Goal: Participate in discussion

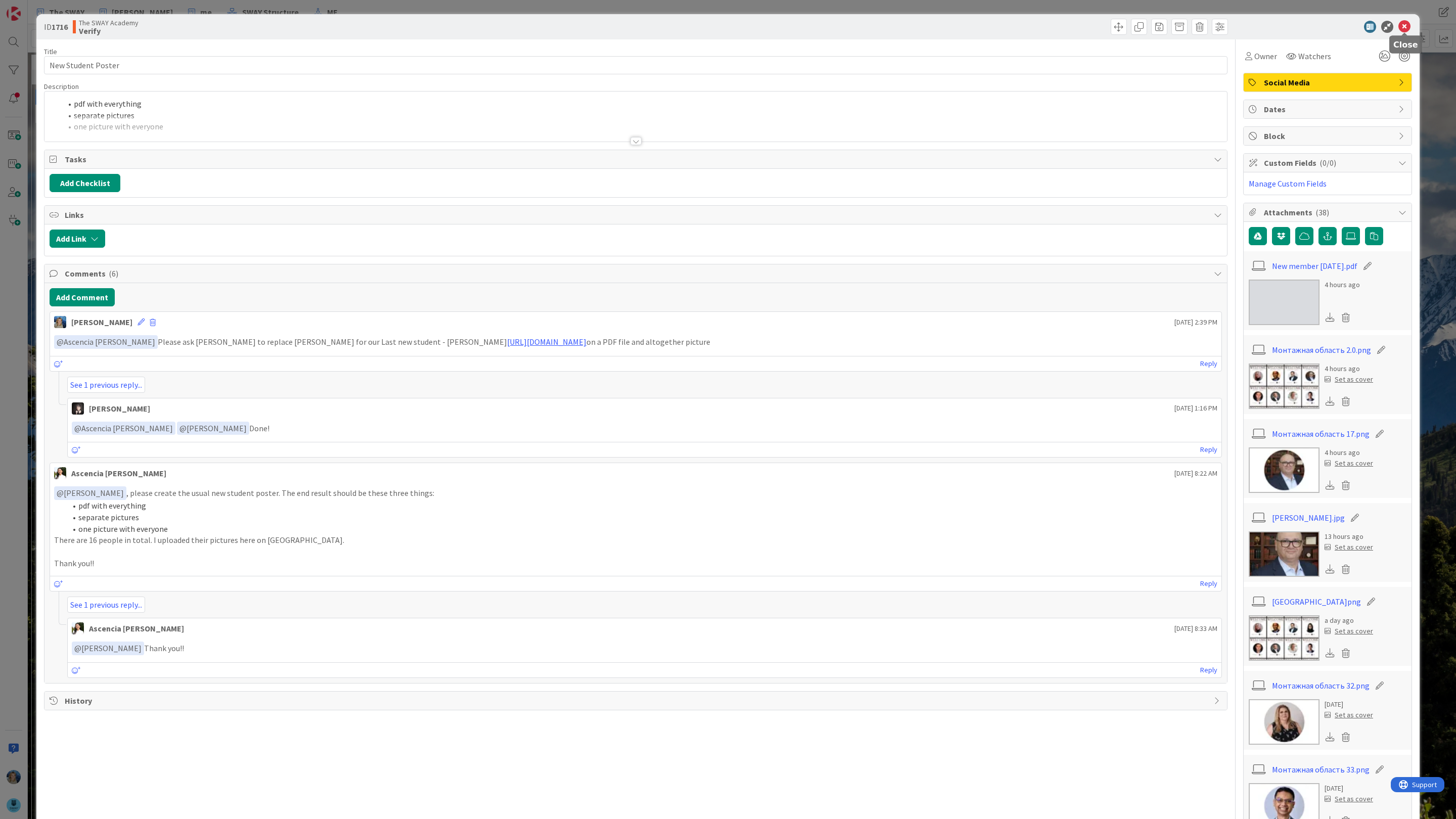
click at [1405, 27] on icon at bounding box center [1404, 26] width 12 height 12
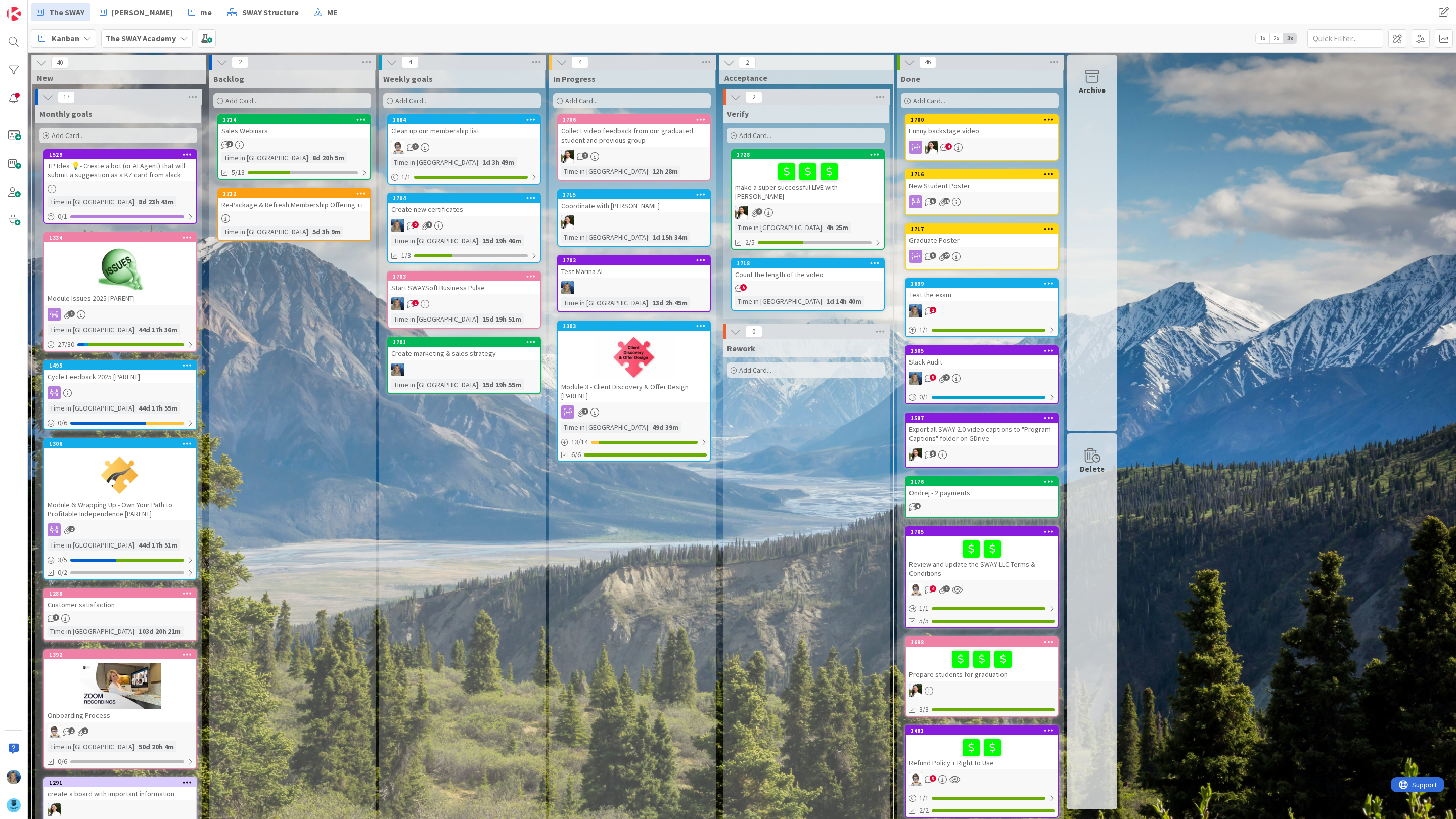
click at [829, 270] on div "Count the length of the video" at bounding box center [807, 274] width 152 height 13
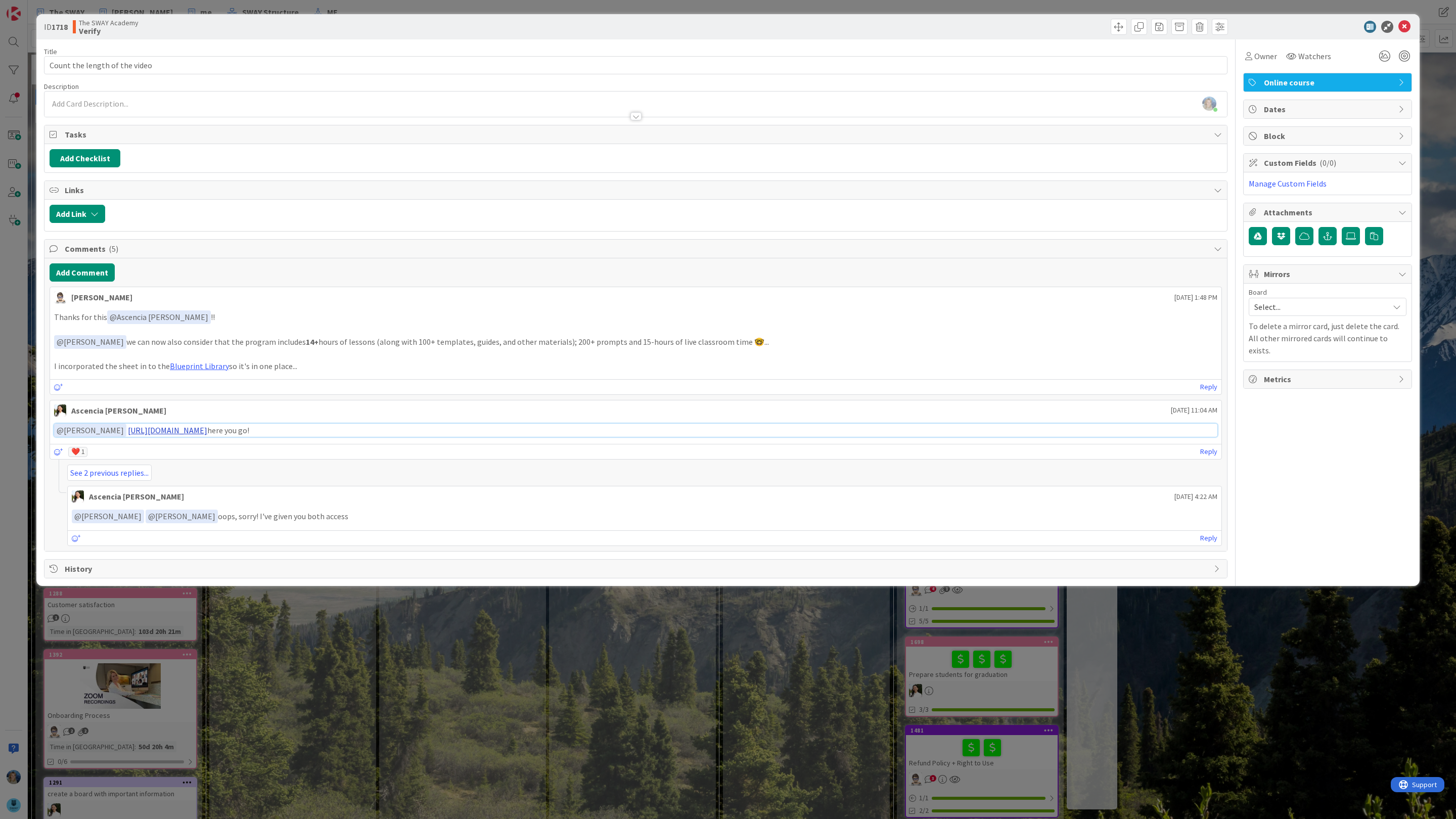
click at [207, 436] on link "[URL][DOMAIN_NAME]" at bounding box center [167, 430] width 79 height 10
click at [1203, 543] on link "Reply" at bounding box center [1209, 538] width 17 height 13
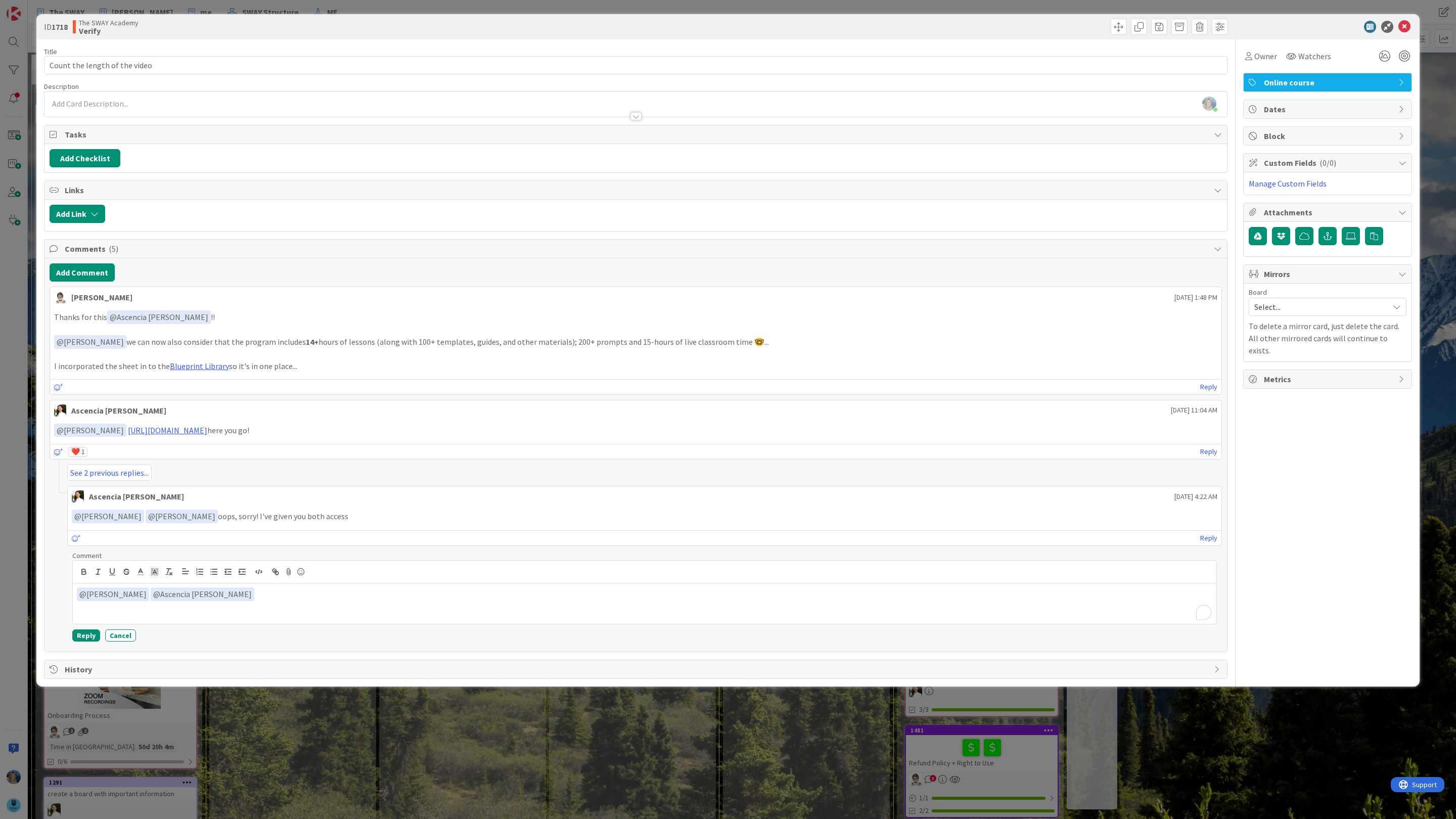
click at [339, 617] on div "﻿ @ [PERSON_NAME] ﻿ ﻿ @ Ascencia [PERSON_NAME] ﻿" at bounding box center [644, 604] width 1144 height 41
click at [319, 600] on p "﻿ @ [PERSON_NAME] ﻿ ﻿ @ Ascencia [PERSON_NAME] ﻿ 14 hours of content!" at bounding box center [644, 595] width 1135 height 14
click at [341, 602] on p "﻿ @ [PERSON_NAME] ﻿ ﻿ @ Ascencia [PERSON_NAME] ﻿ 14 hours of content! wow!" at bounding box center [644, 595] width 1135 height 14
click at [79, 642] on button "Reply" at bounding box center [86, 636] width 28 height 12
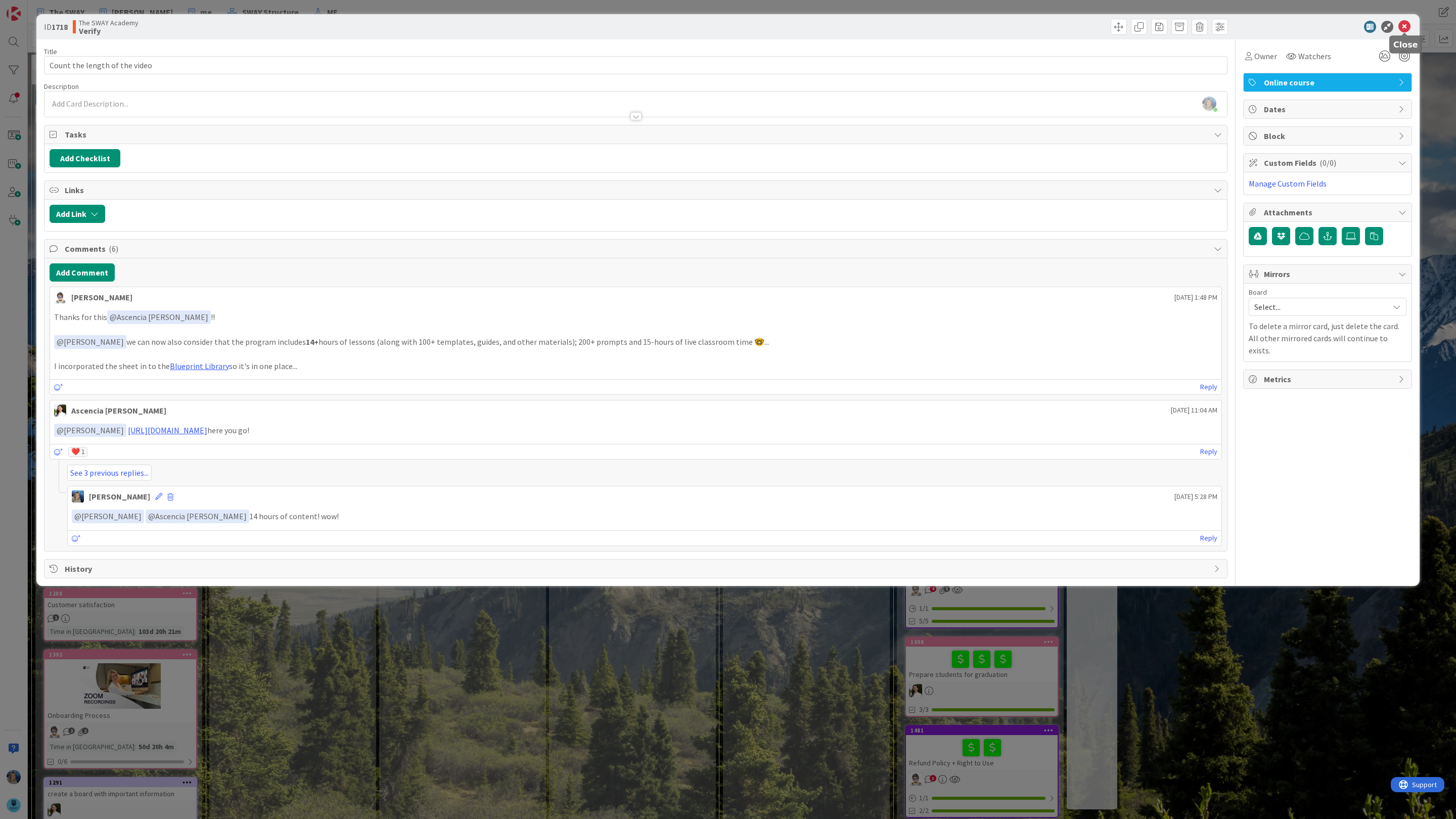
click at [1408, 28] on icon at bounding box center [1404, 26] width 12 height 12
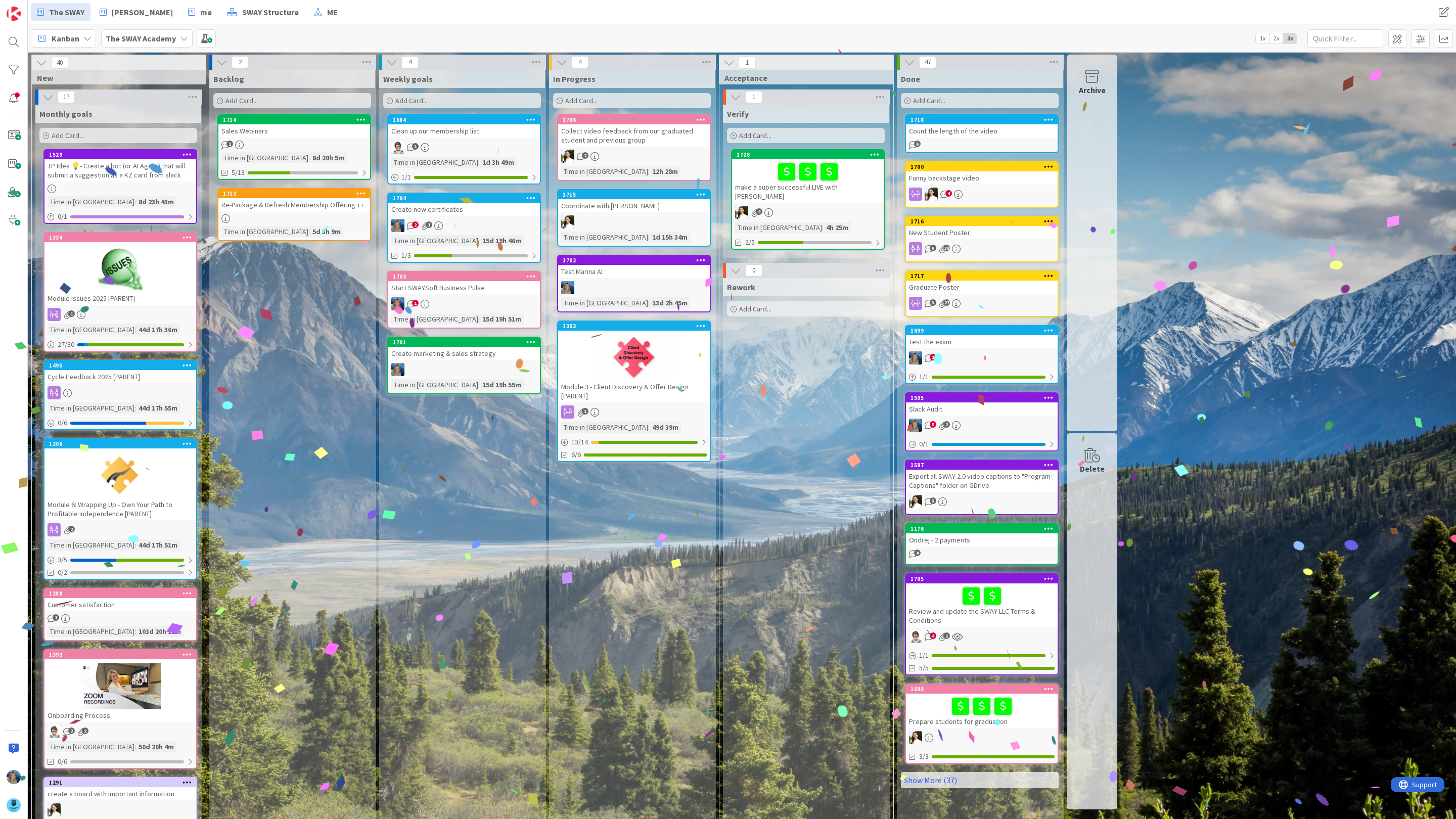
click at [757, 175] on div at bounding box center [807, 172] width 146 height 21
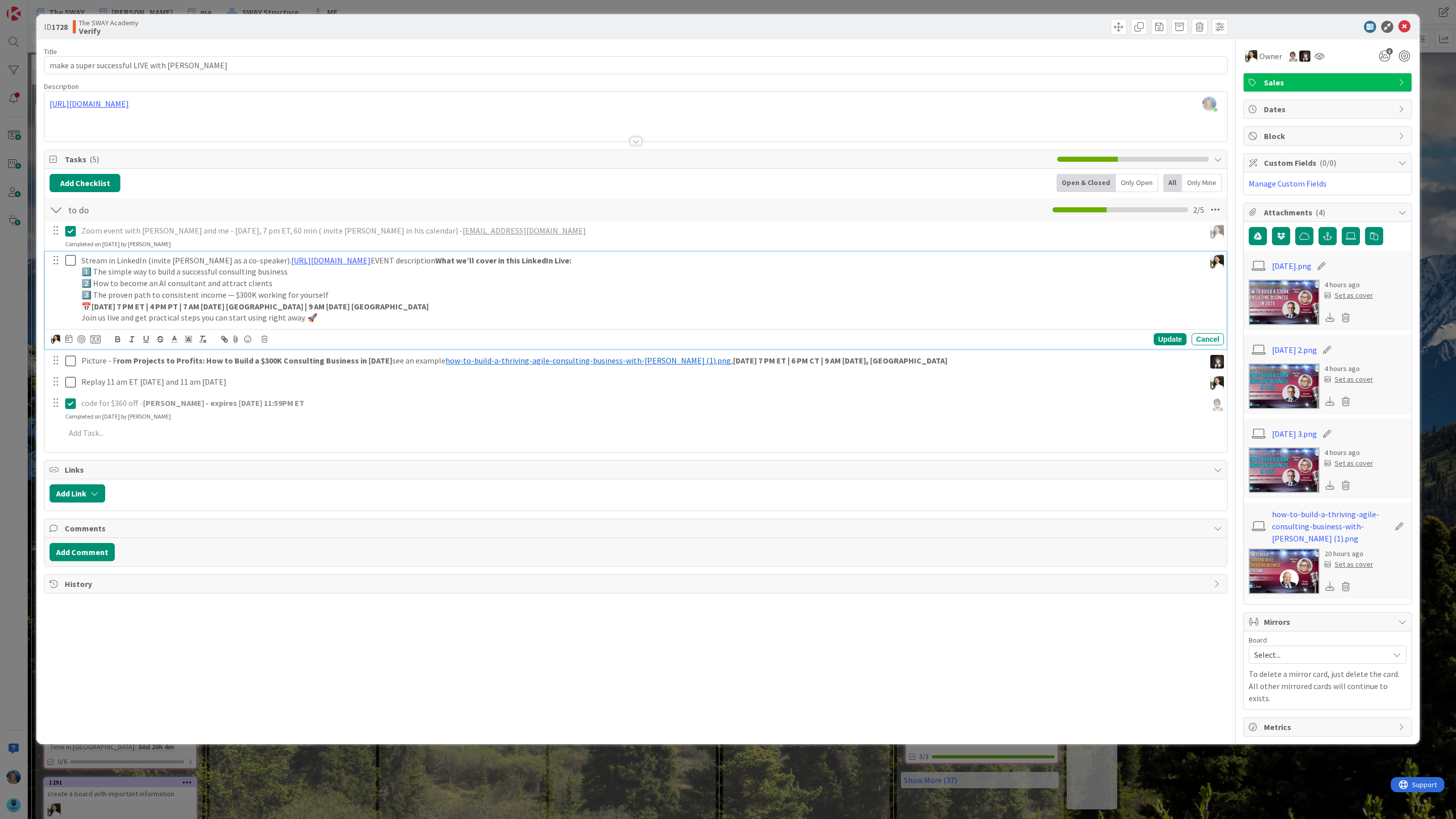
click at [69, 264] on icon at bounding box center [70, 260] width 11 height 12
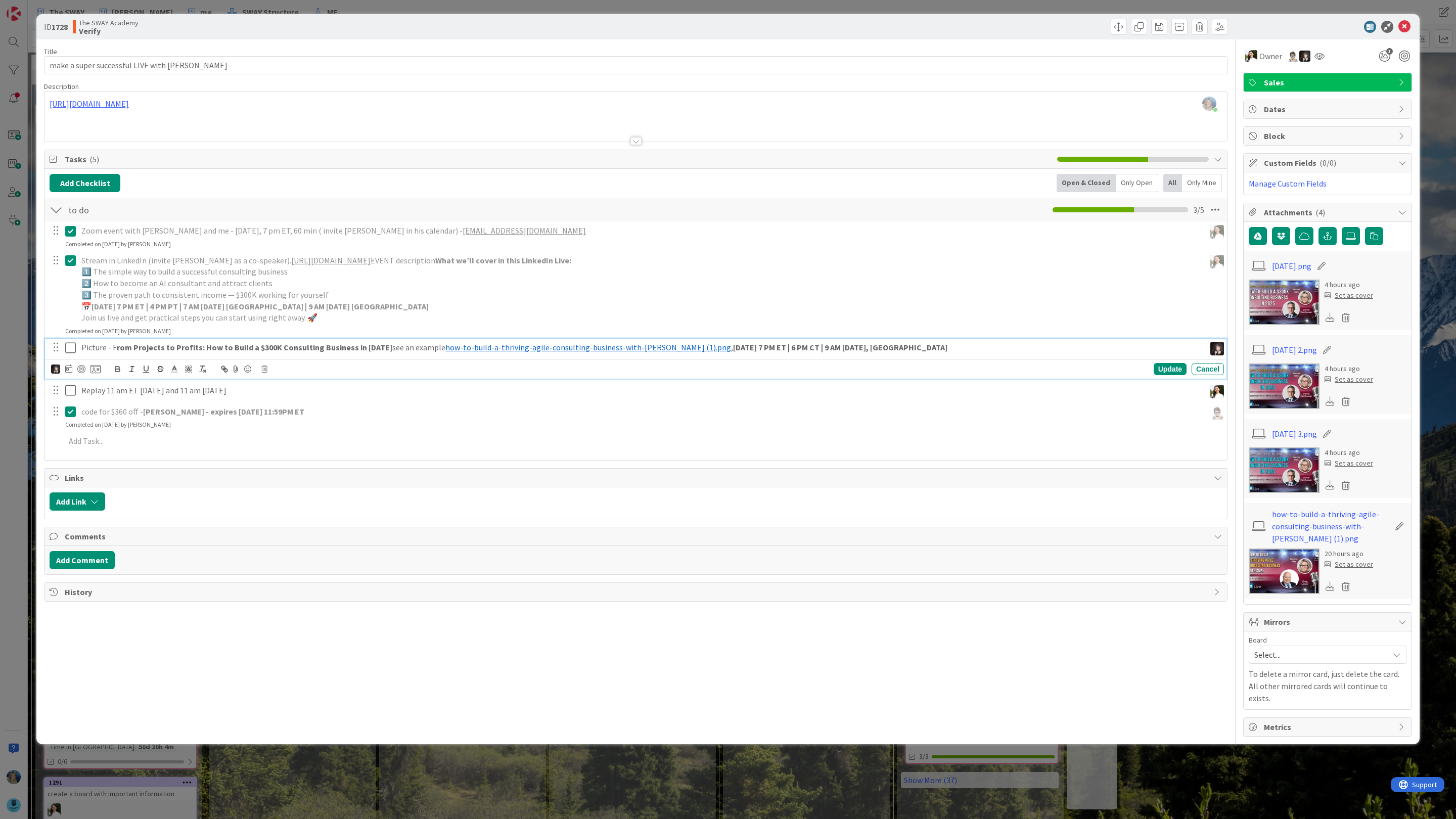
click at [72, 349] on icon at bounding box center [70, 348] width 11 height 12
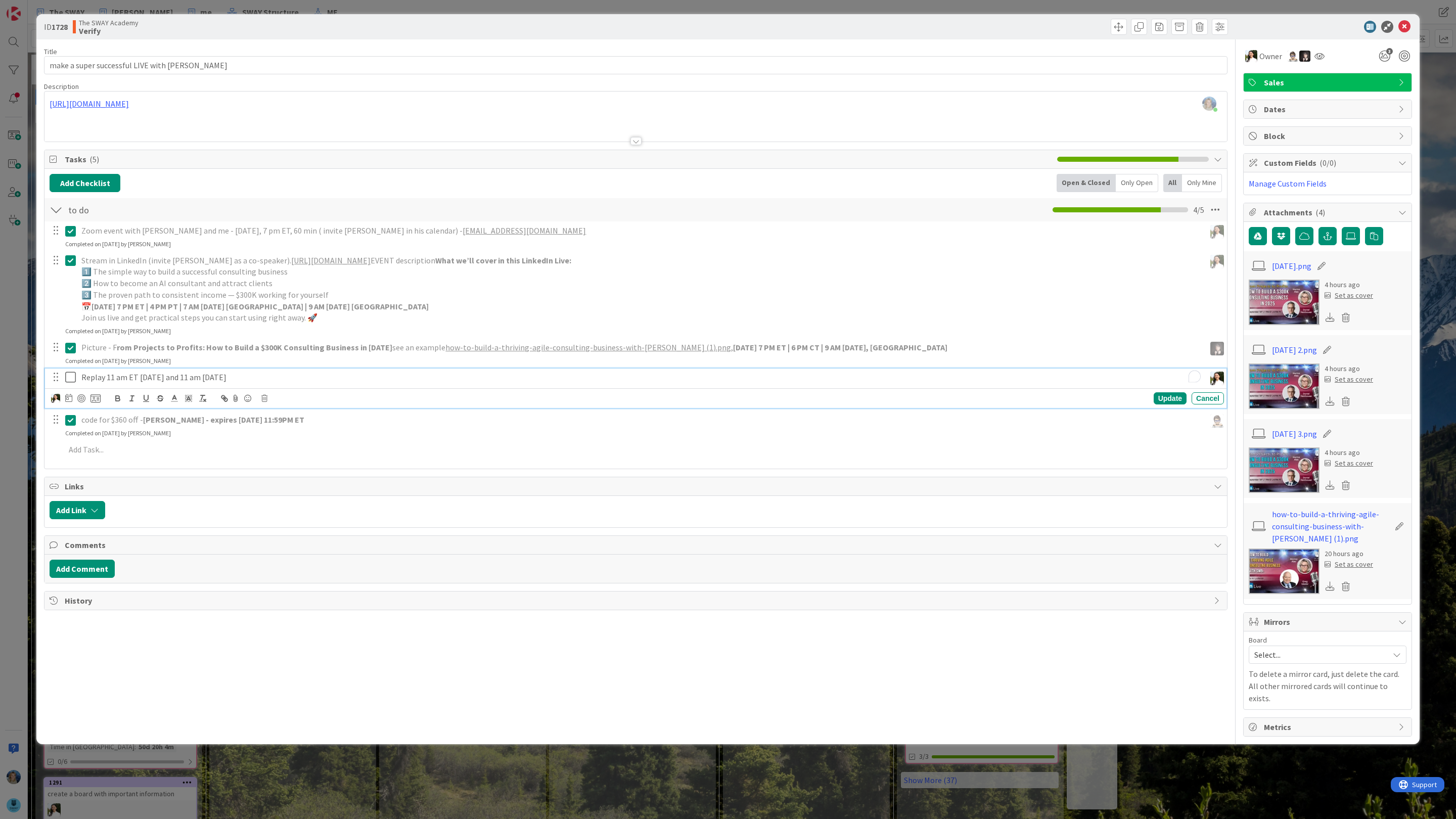
click at [160, 383] on p "Replay 11 am ET [DATE] and 11 am [DATE]" at bounding box center [641, 377] width 1120 height 11
click at [264, 378] on p "Replay 11 am ET [DATE] and 11 am [DATE]" at bounding box center [641, 377] width 1120 height 11
click at [195, 380] on p "Replay 11 am ET [DATE] and 11 am [DATE]" at bounding box center [641, 377] width 1120 height 11
click at [229, 381] on p "Replay 11 am ET [DATE] and 11 am and 7 pm [DATE]" at bounding box center [641, 377] width 1120 height 11
click at [161, 375] on p "Replay 11 am ET [DATE] and 11 am and 7 [DATE]" at bounding box center [641, 377] width 1120 height 11
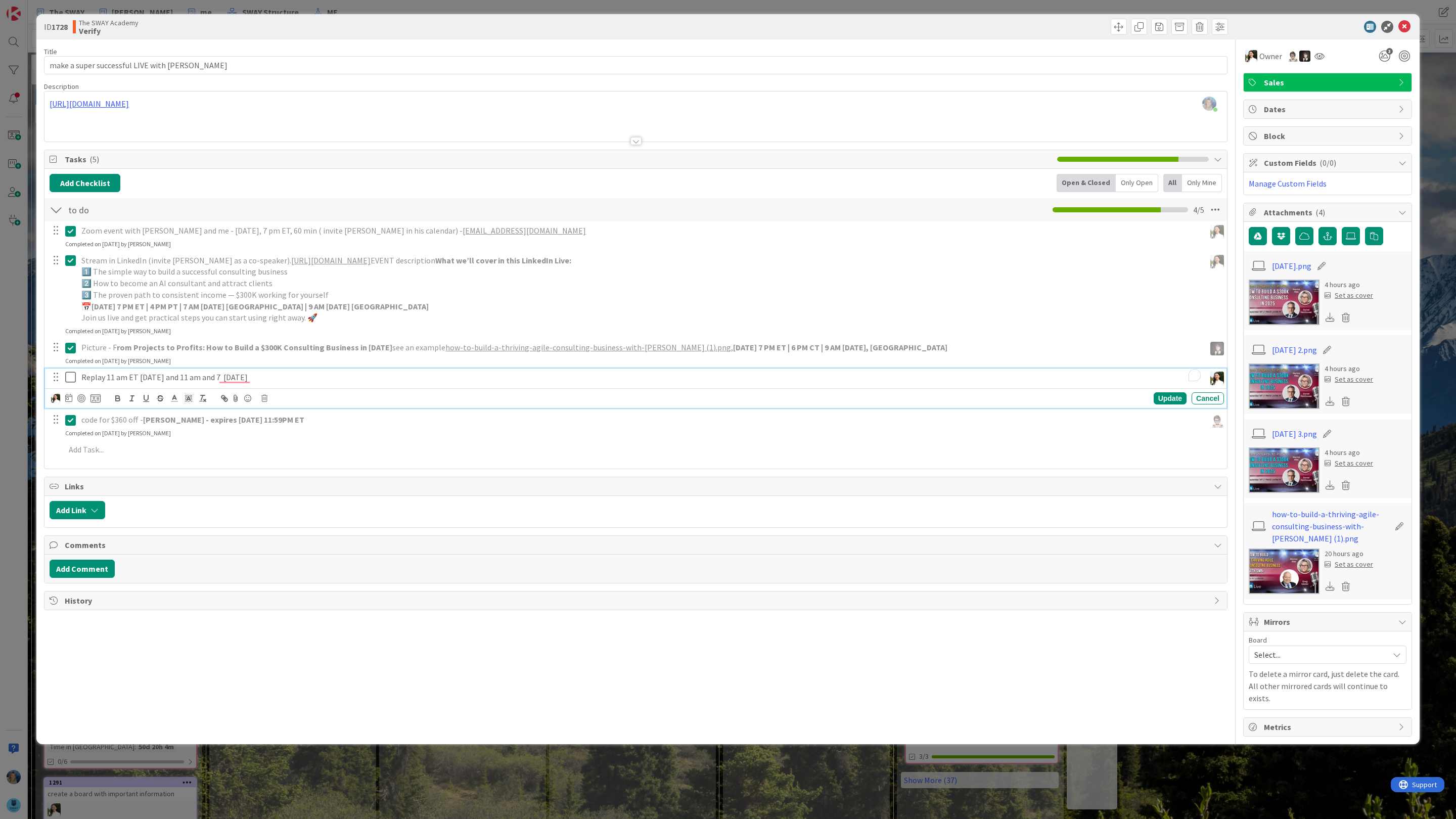
click at [137, 378] on p "Replay 11 am ET [DATE] and 11 am and 7 [DATE]" at bounding box center [641, 377] width 1120 height 11
click at [262, 380] on p "Replay 11 am ET and 8 pm [DATE] and 11 am and 7 pm [DATE]" at bounding box center [641, 377] width 1120 height 11
click at [333, 377] on p "Replay 11 am ET and 8 pm [DATE] and 11 am a [DATE]" at bounding box center [641, 377] width 1120 height 11
click at [378, 376] on p "Replay 11 am ET and 8 pm [DATE] and 11 am a [DATE] (totaly 3)" at bounding box center [641, 377] width 1120 height 11
click at [370, 429] on div "code for $360 off - [PERSON_NAME] - expires [DATE] 11:59PM ET" at bounding box center [641, 420] width 1128 height 17
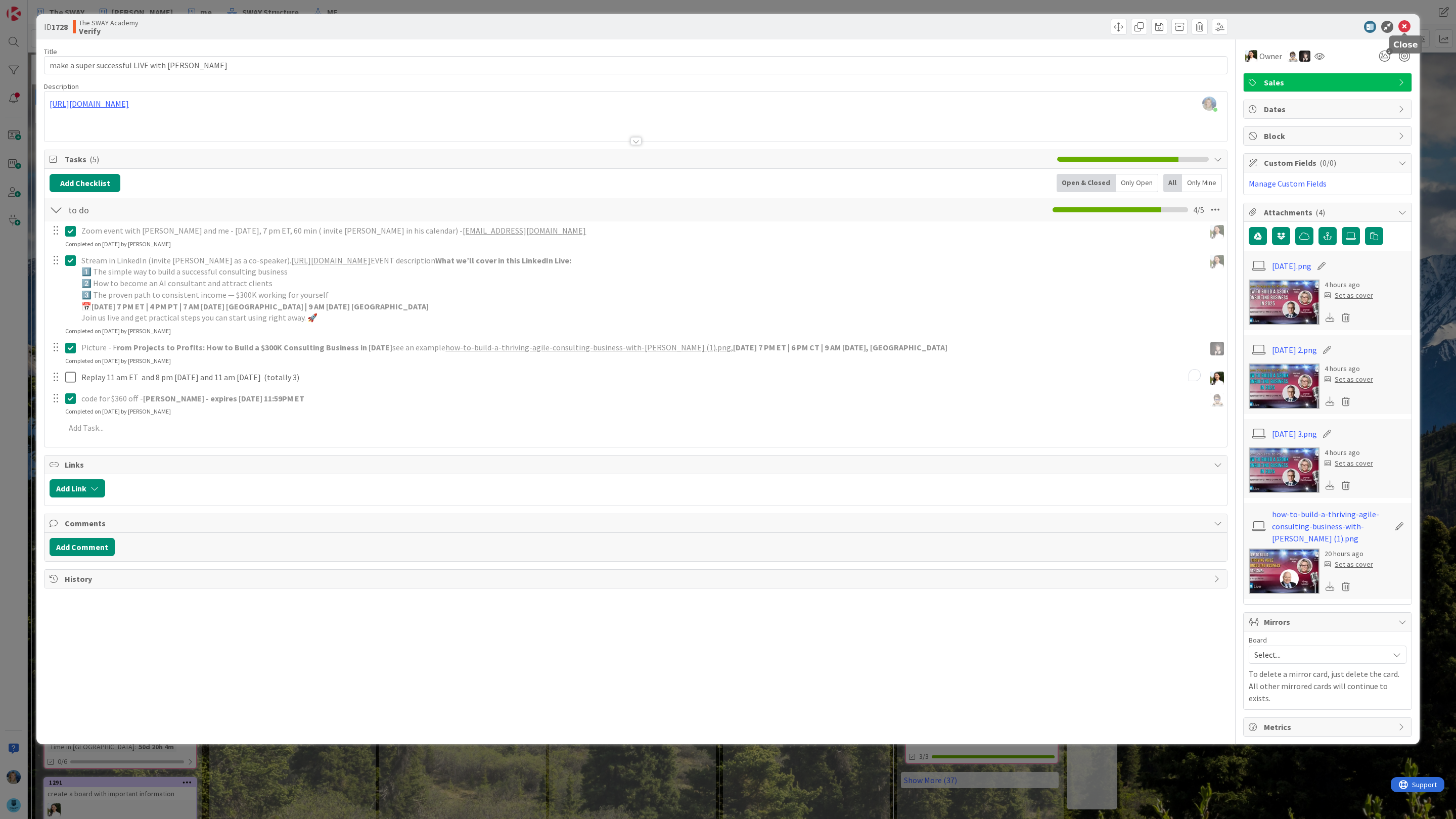
click at [1405, 26] on icon at bounding box center [1404, 26] width 12 height 12
